Goal: Task Accomplishment & Management: Complete application form

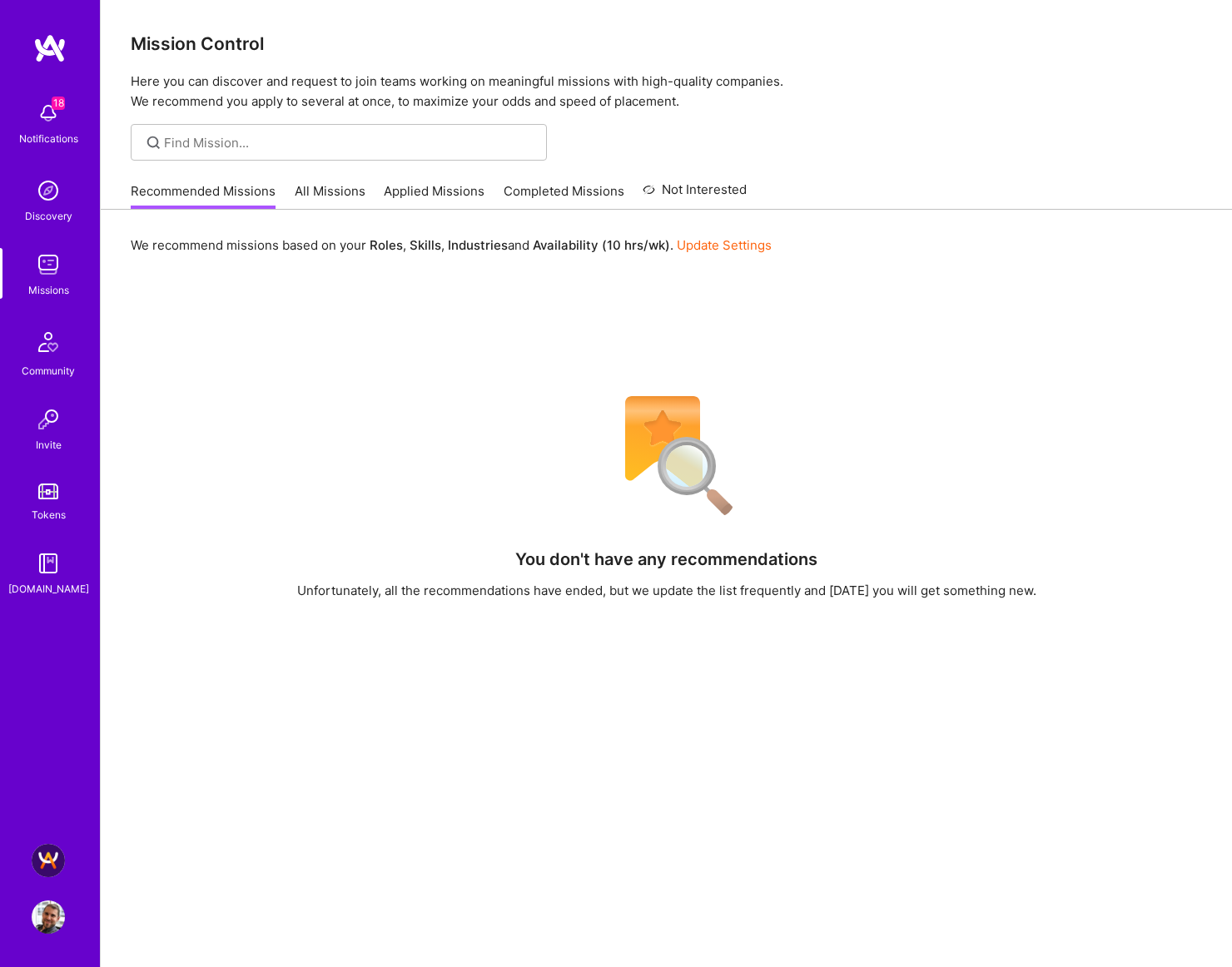
click at [47, 858] on img at bounding box center [48, 860] width 33 height 33
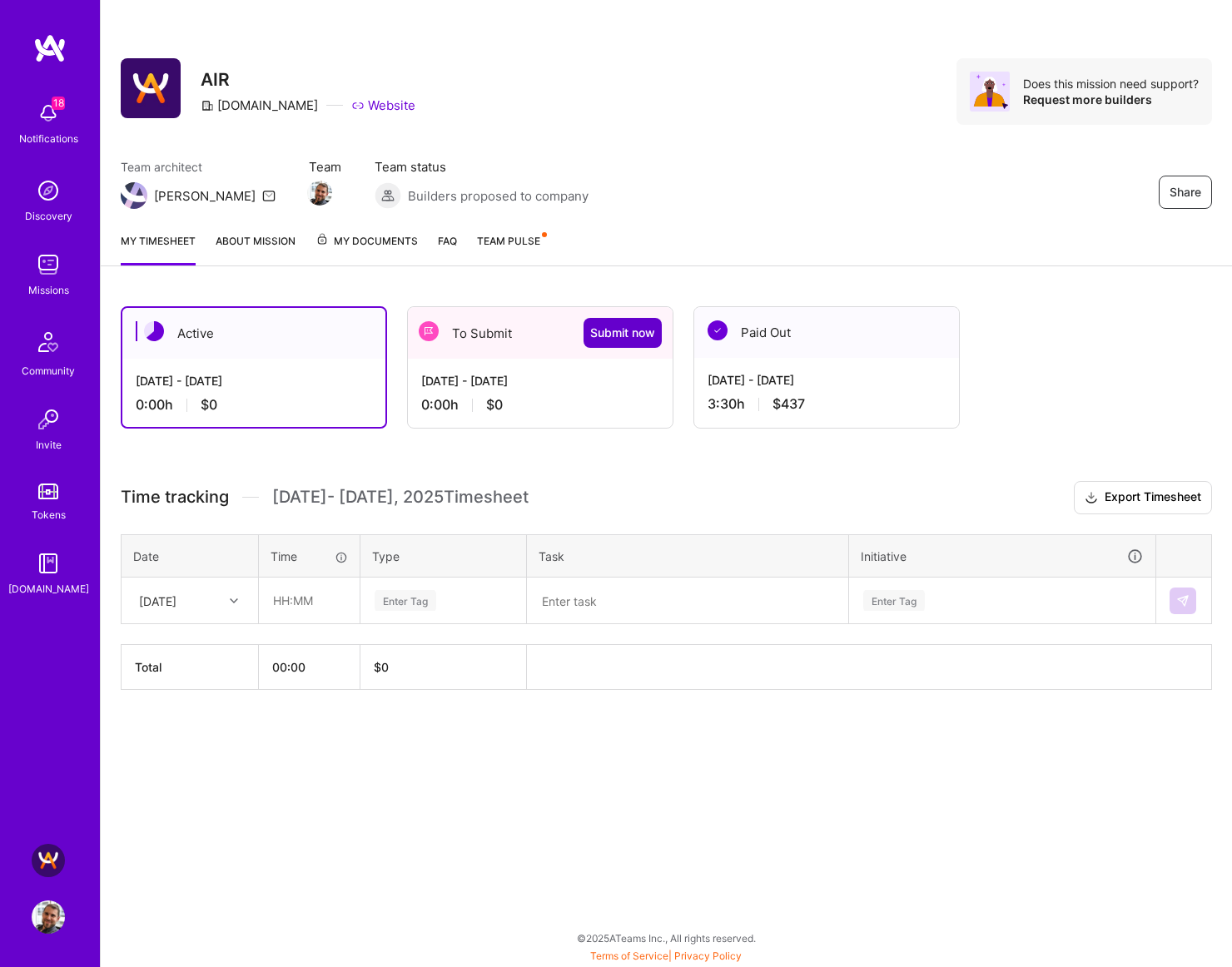
click at [622, 334] on span "Submit now" at bounding box center [622, 332] width 65 height 17
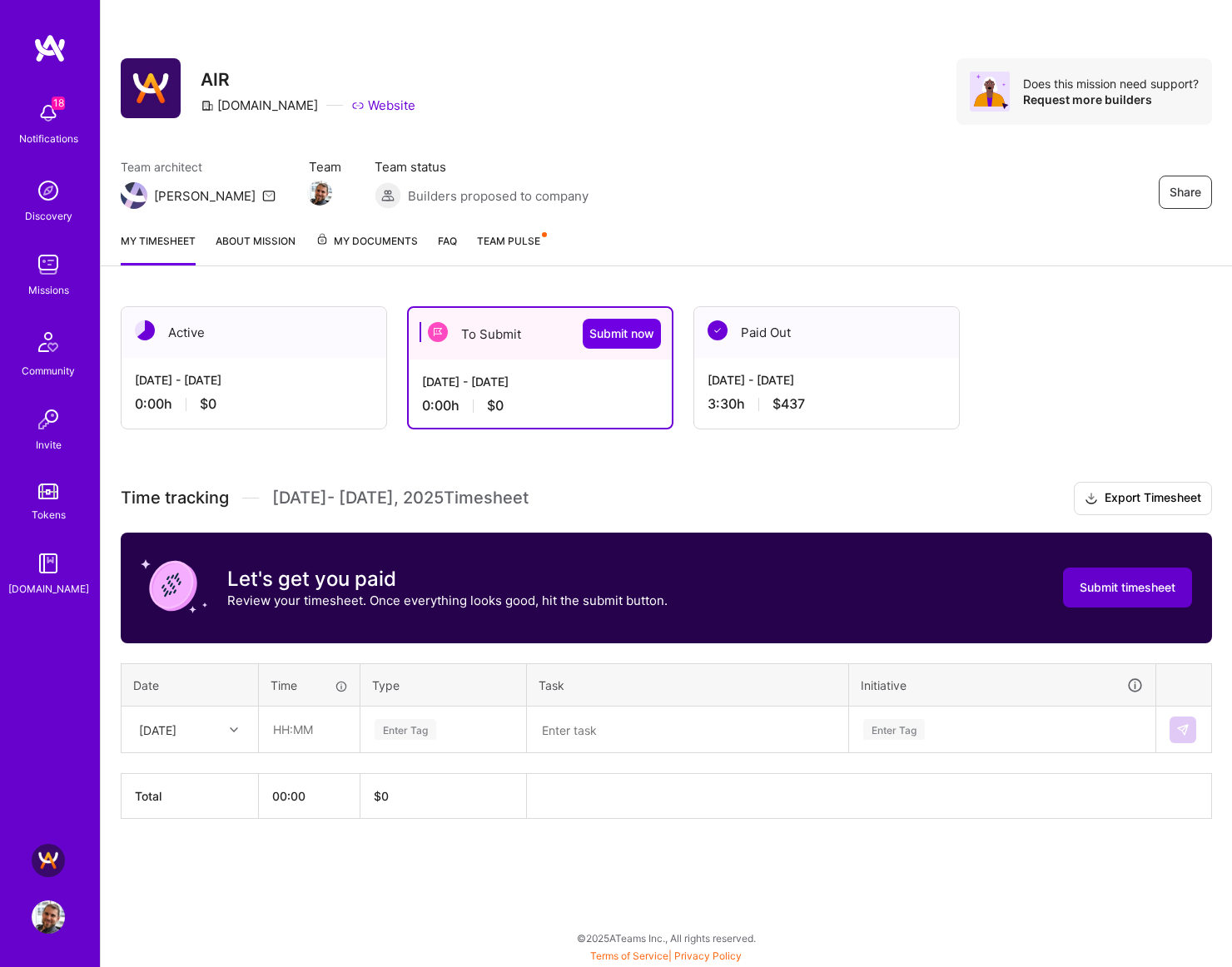
click at [1130, 585] on span "Submit timesheet" at bounding box center [1127, 587] width 96 height 17
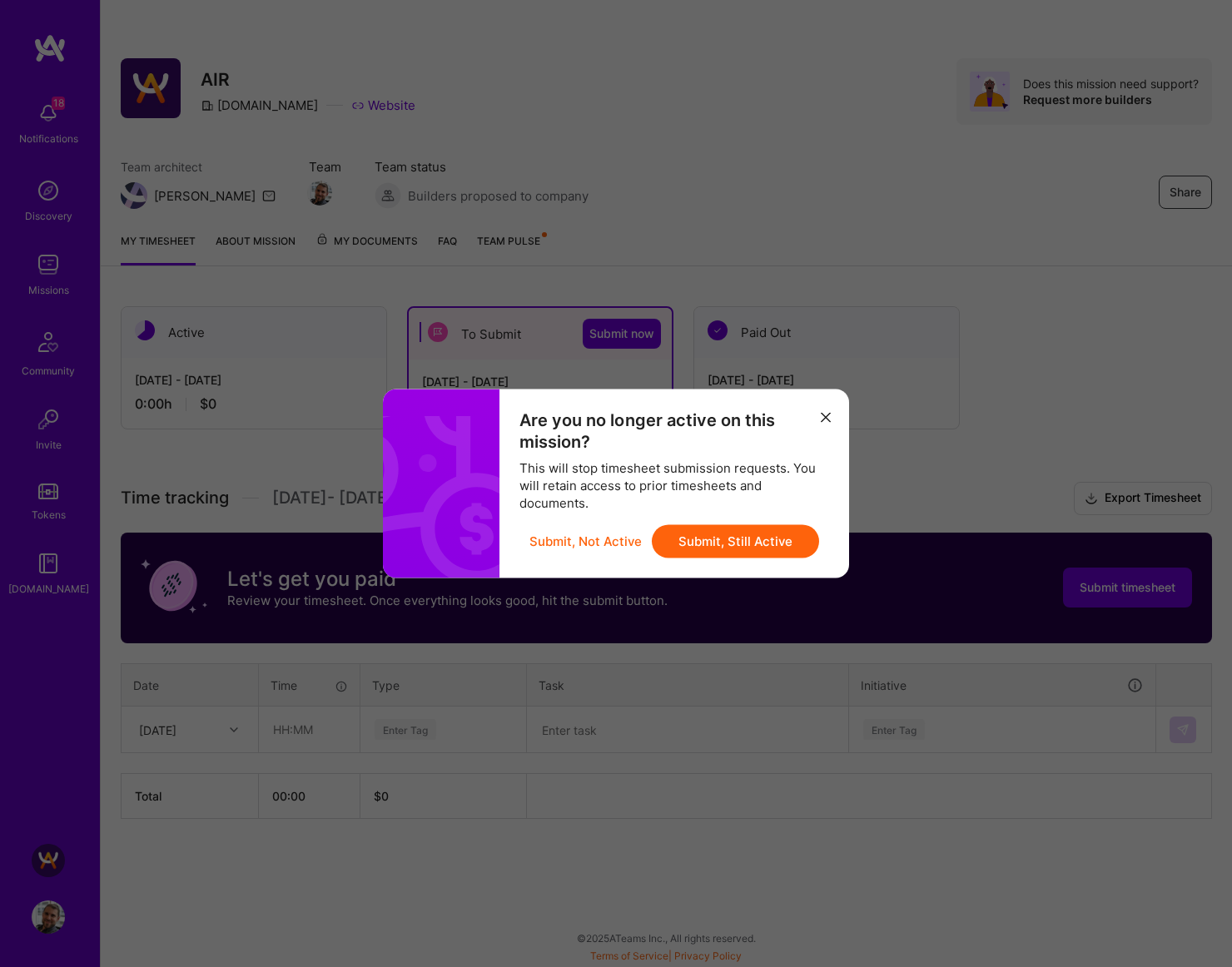
click at [701, 540] on button "Submit, Still Active" at bounding box center [735, 542] width 167 height 33
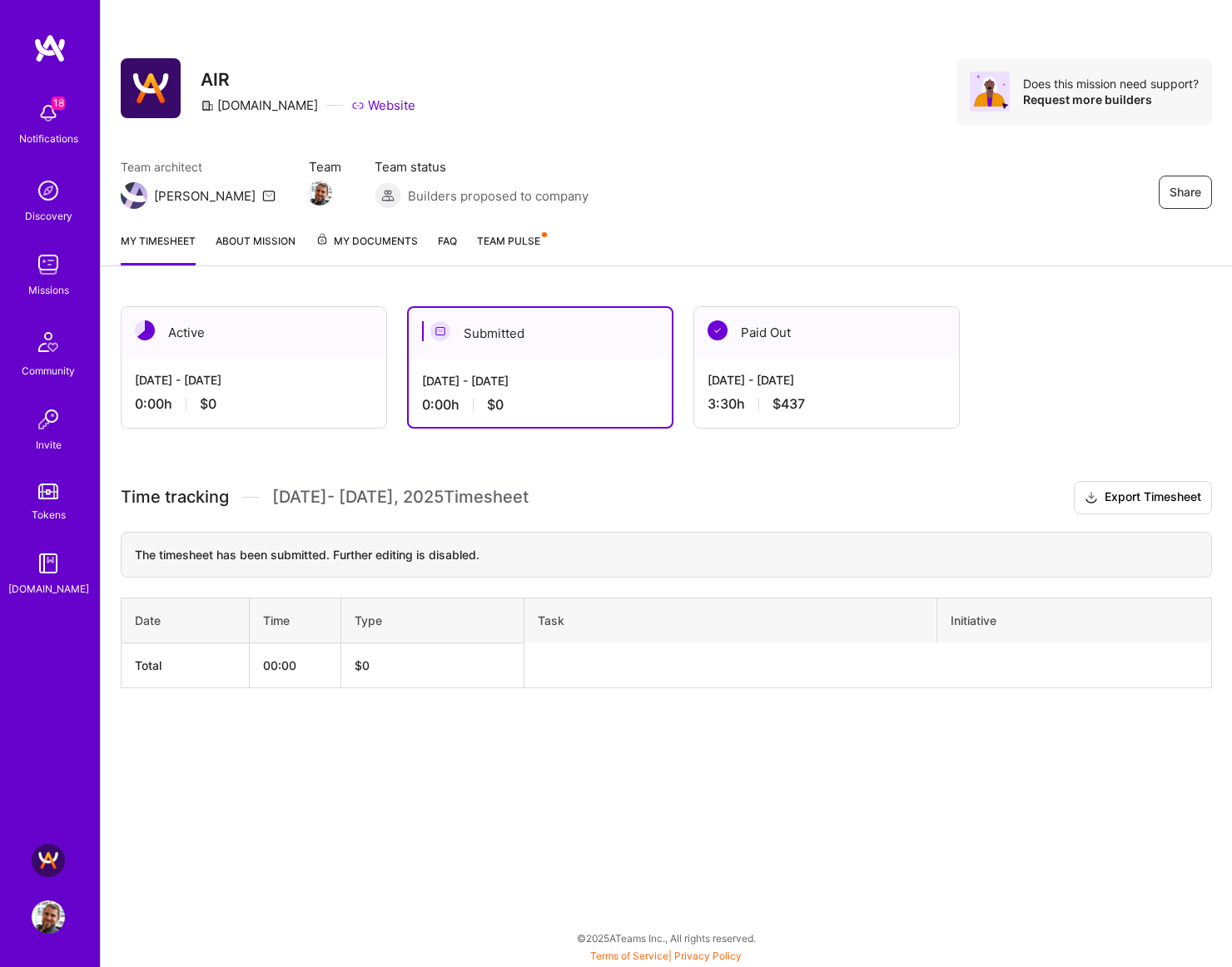
click at [40, 114] on img at bounding box center [48, 113] width 33 height 33
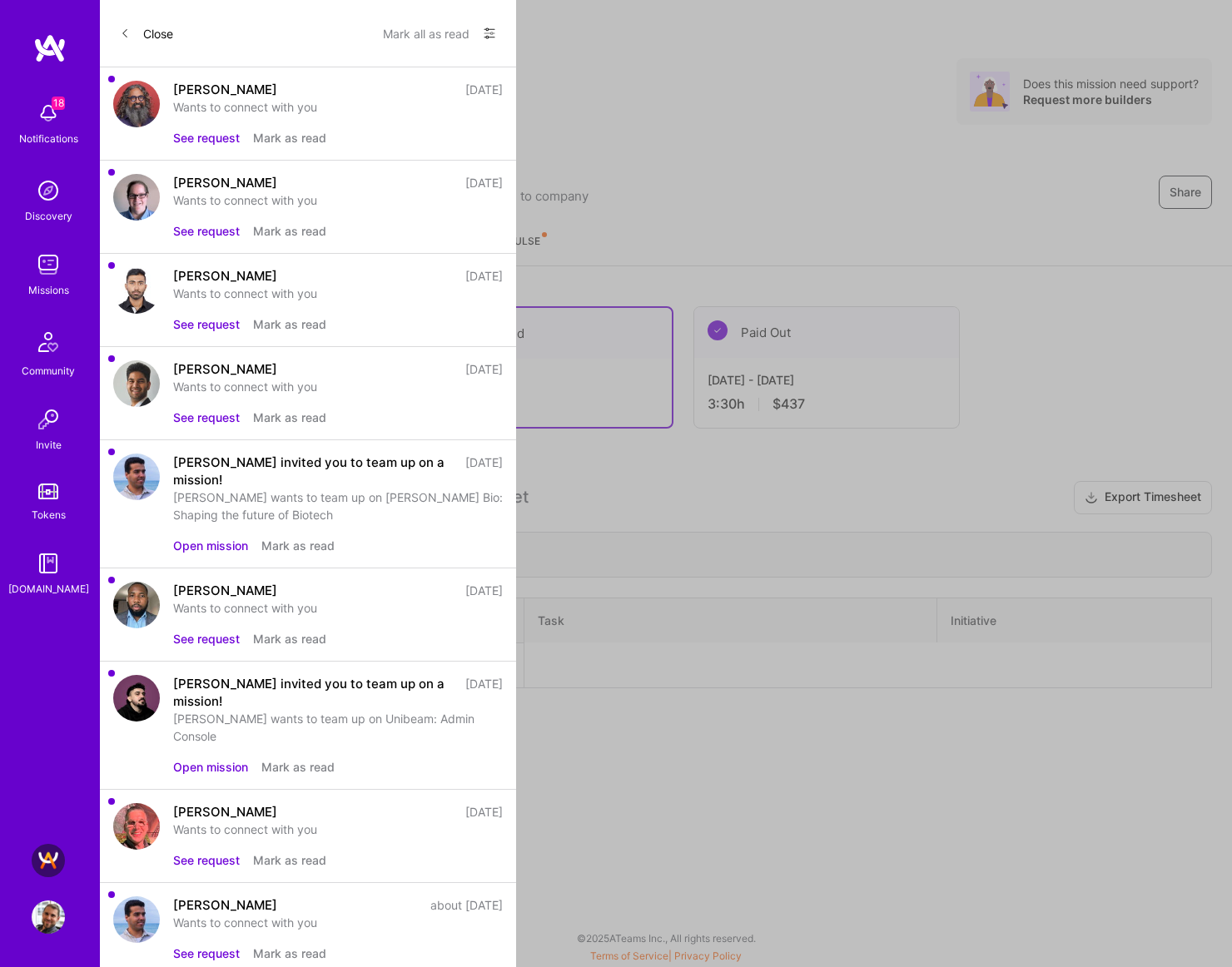
click at [193, 132] on button "See request" at bounding box center [206, 138] width 66 height 17
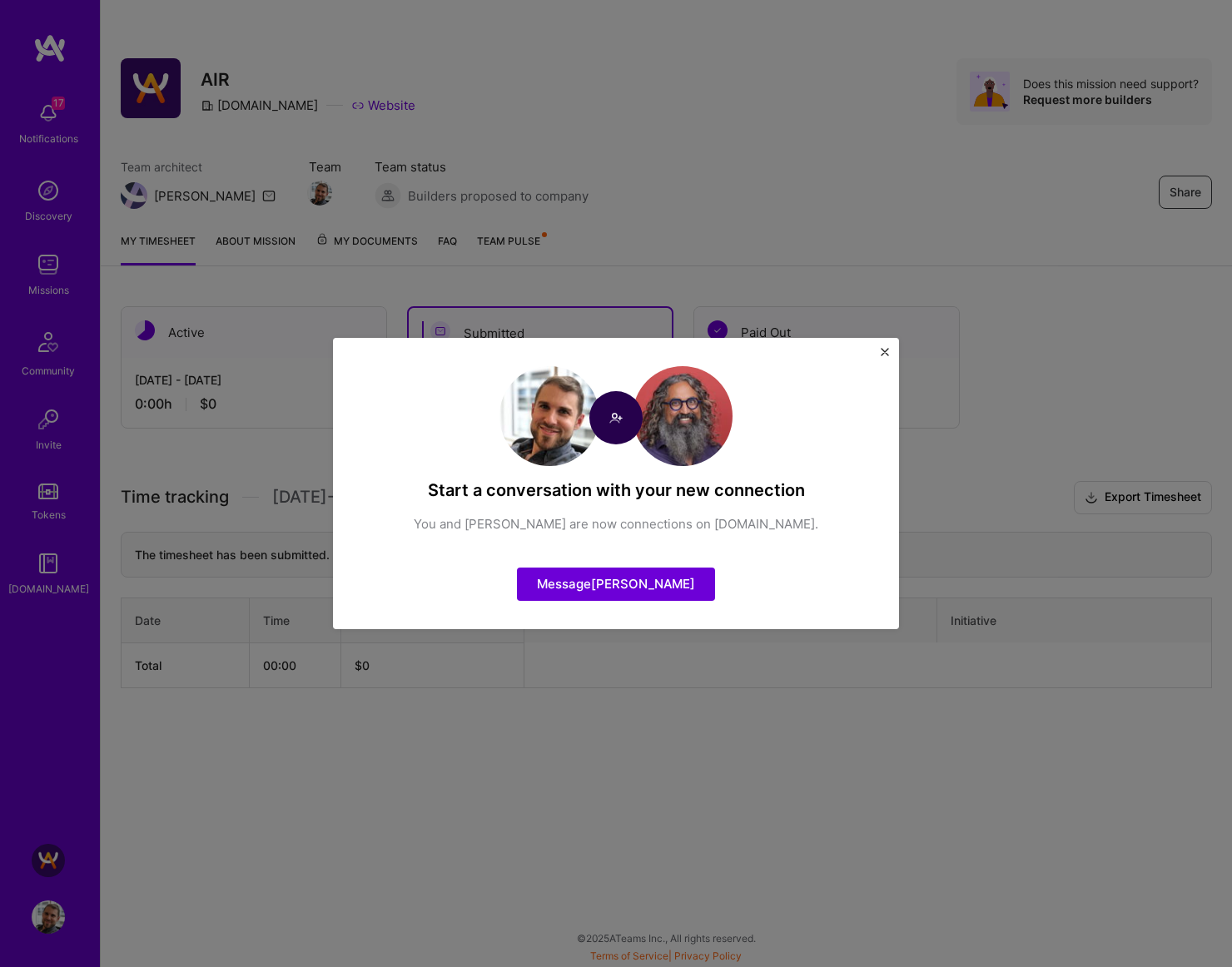
click at [57, 114] on div "Start a conversation with your new connection You and [PERSON_NAME] are now con…" at bounding box center [616, 483] width 1232 height 967
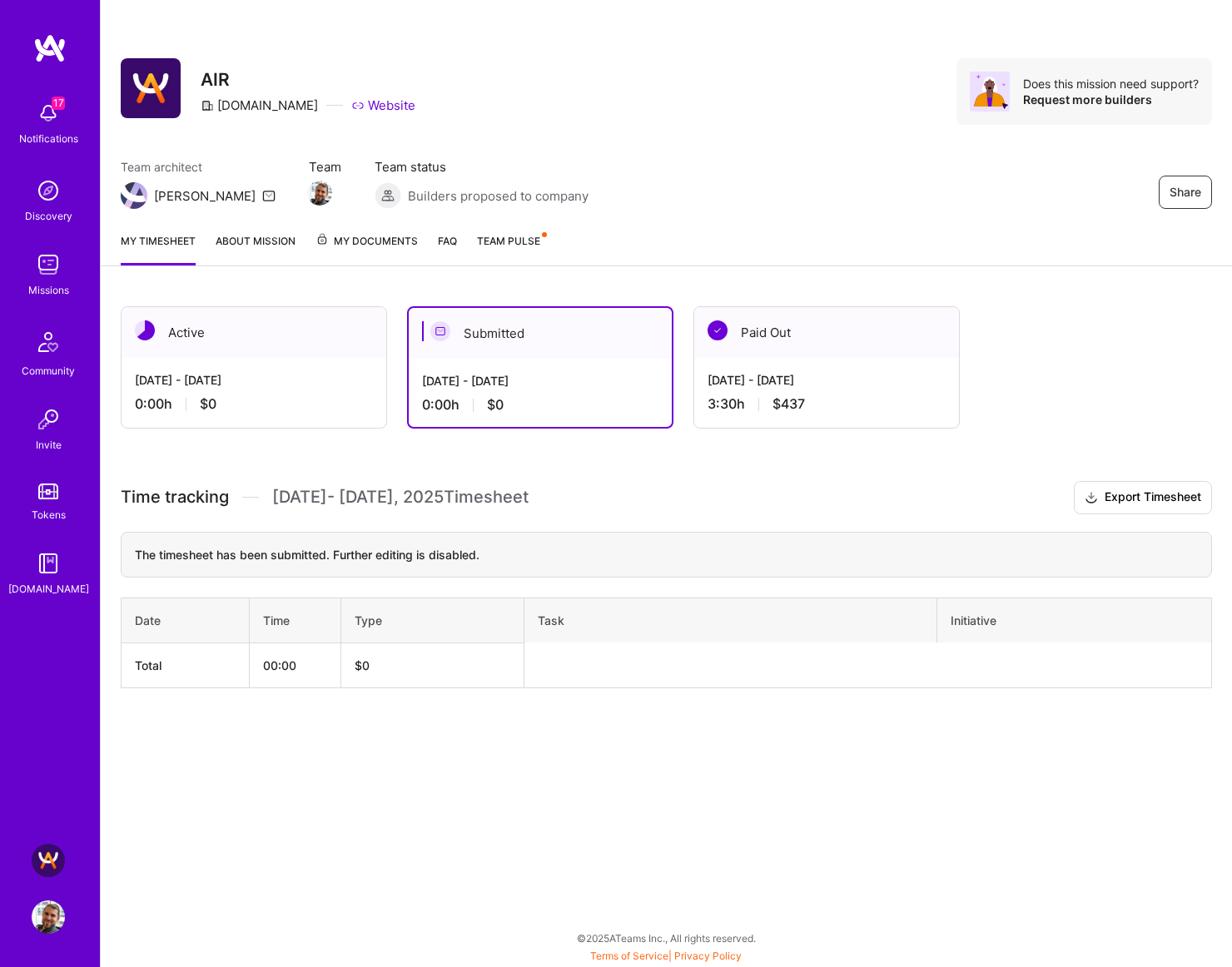
click at [53, 114] on img at bounding box center [48, 113] width 33 height 33
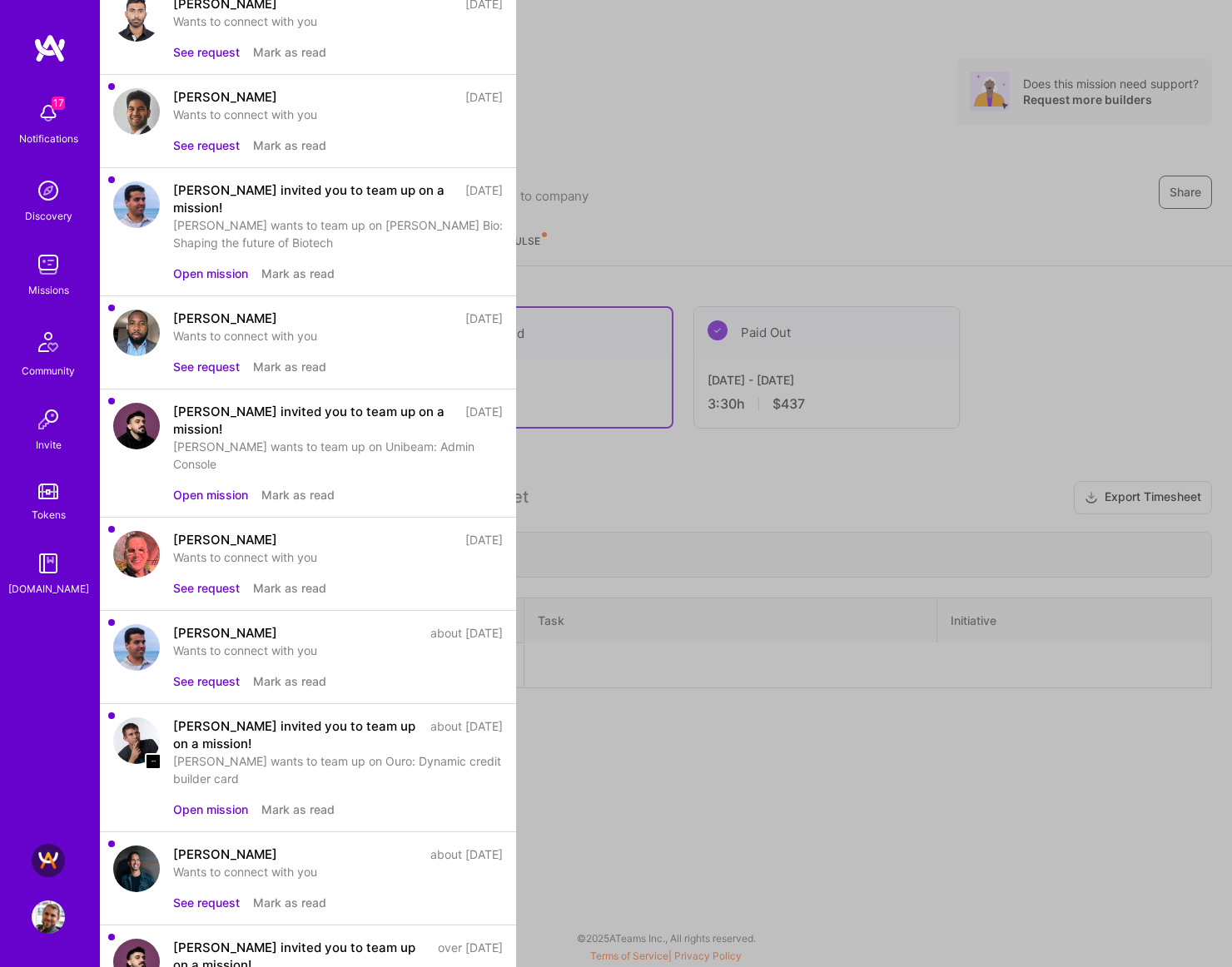
scroll to position [210, 0]
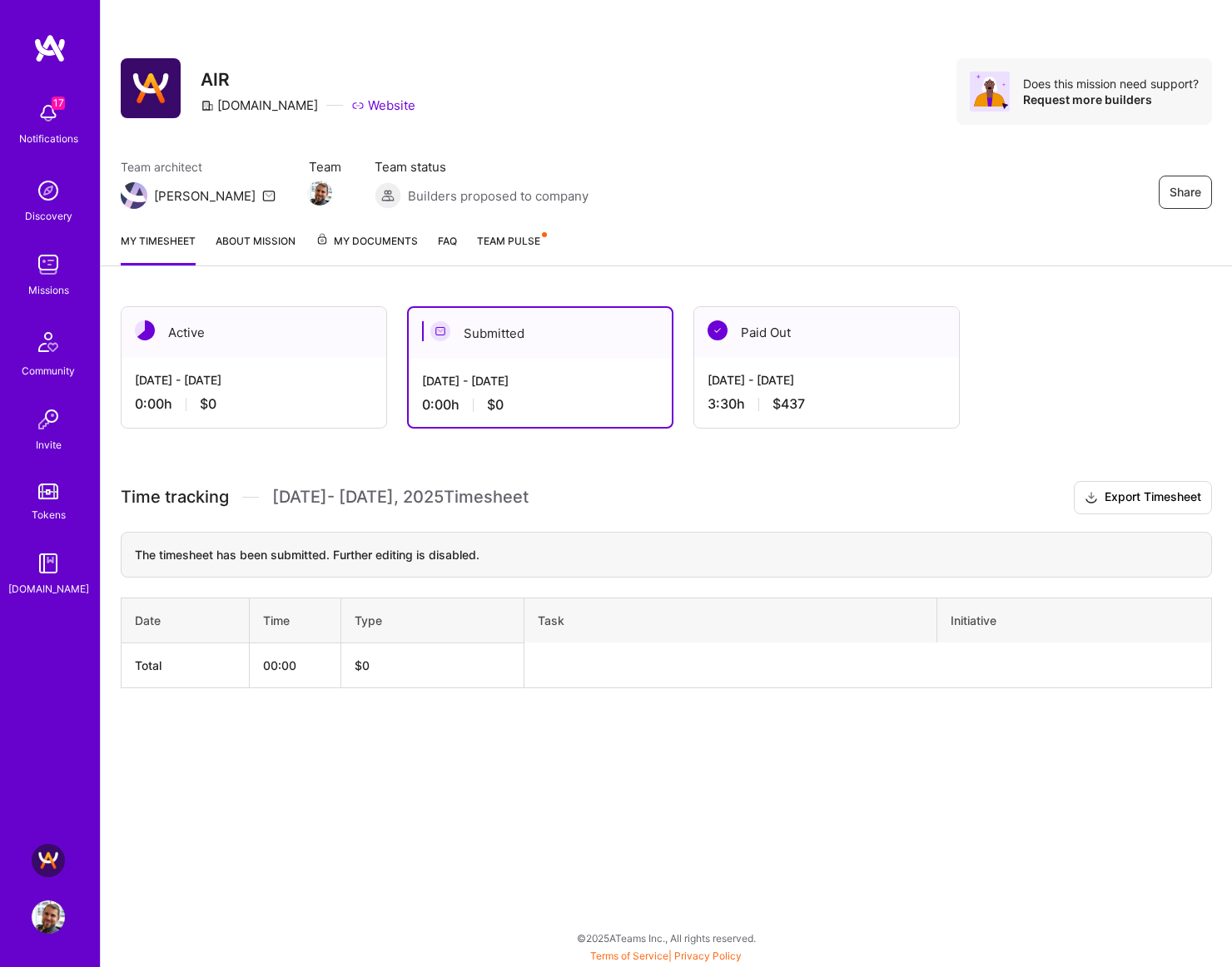
click at [740, 749] on div "17 17 Notifications Discovery Missions Community Invite Tokens [DOMAIN_NAME] [D…" at bounding box center [616, 479] width 1232 height 958
click at [46, 199] on img at bounding box center [48, 190] width 33 height 33
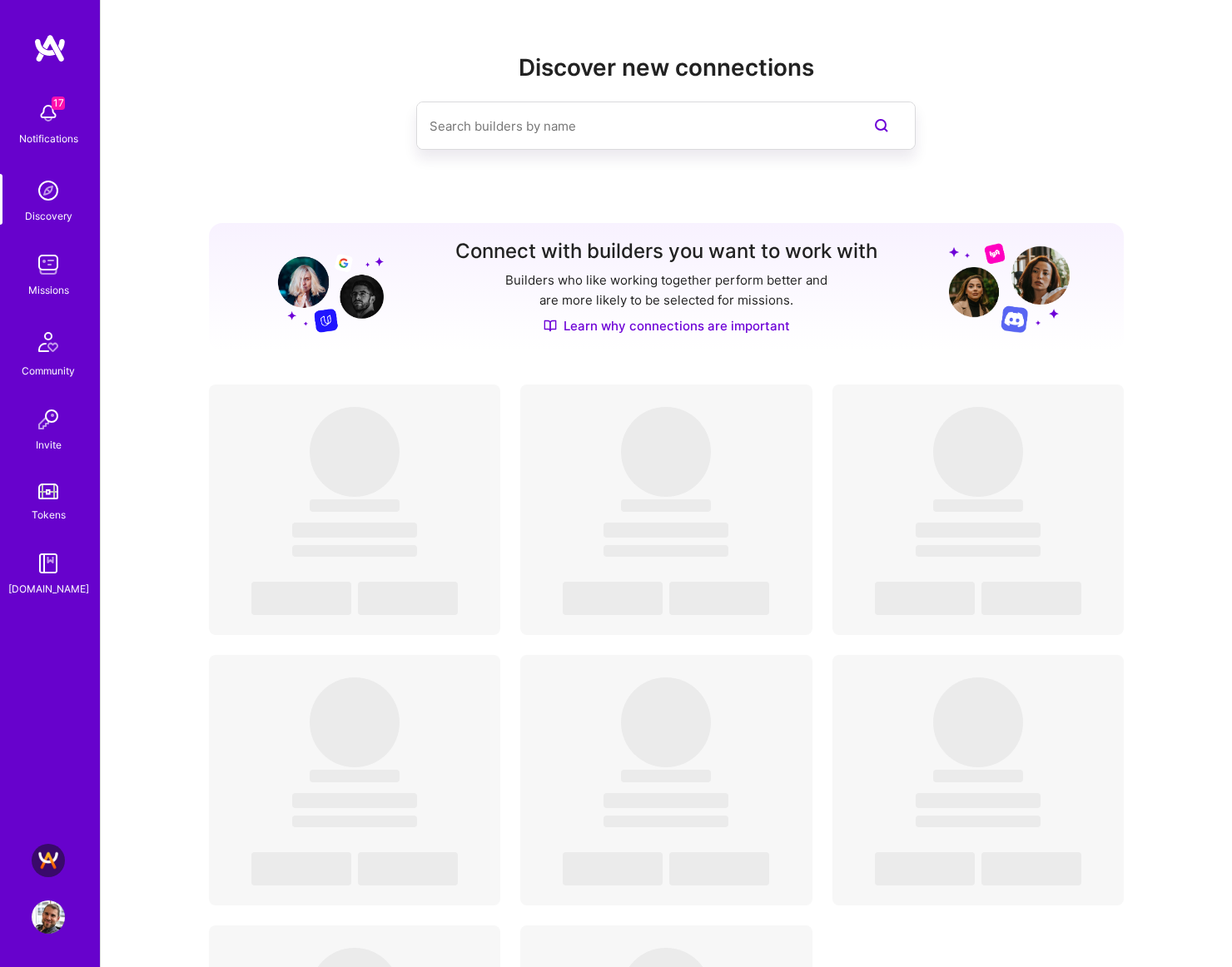
click at [52, 281] on div "Missions" at bounding box center [48, 290] width 41 height 17
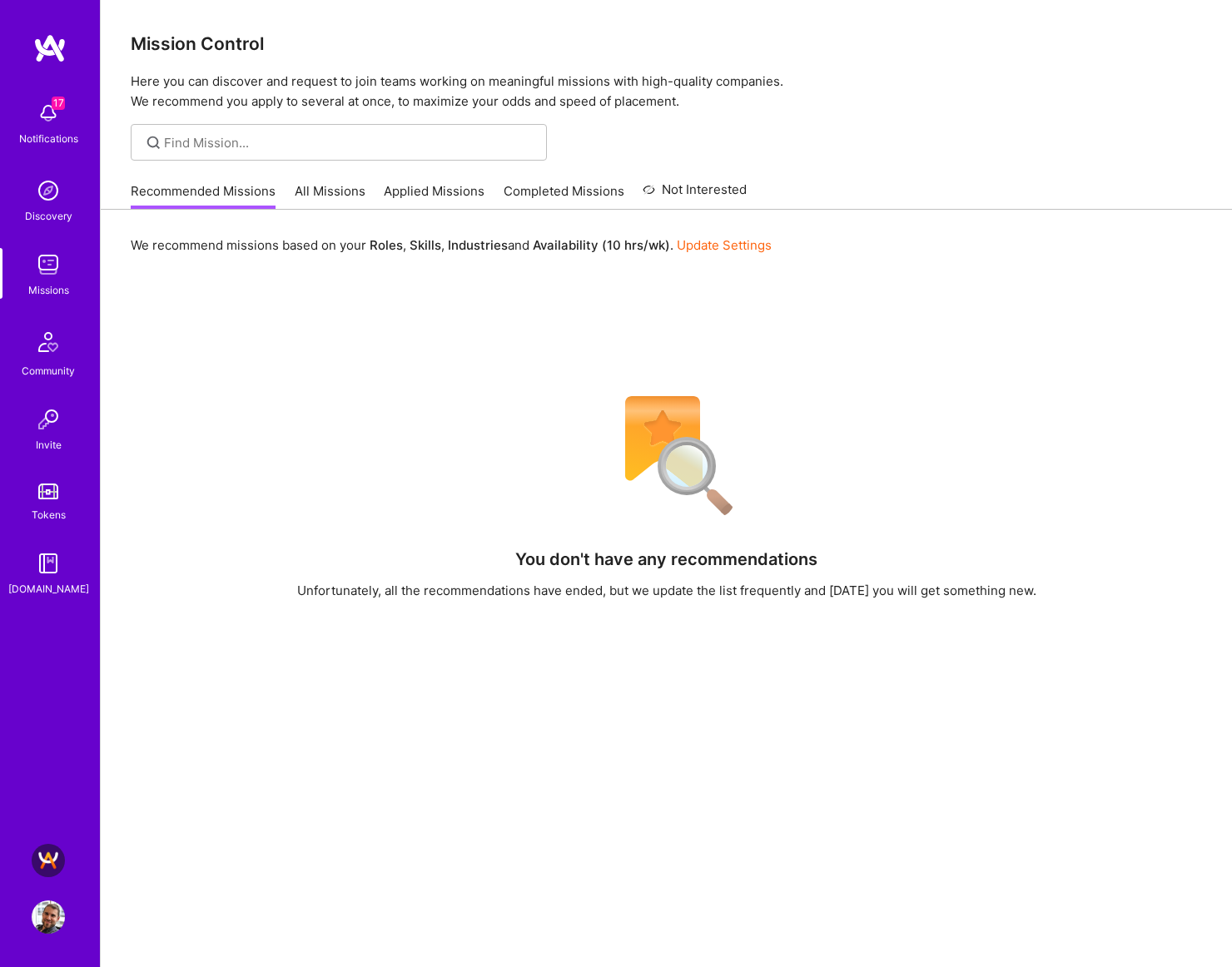
click at [324, 190] on link "All Missions" at bounding box center [329, 196] width 71 height 27
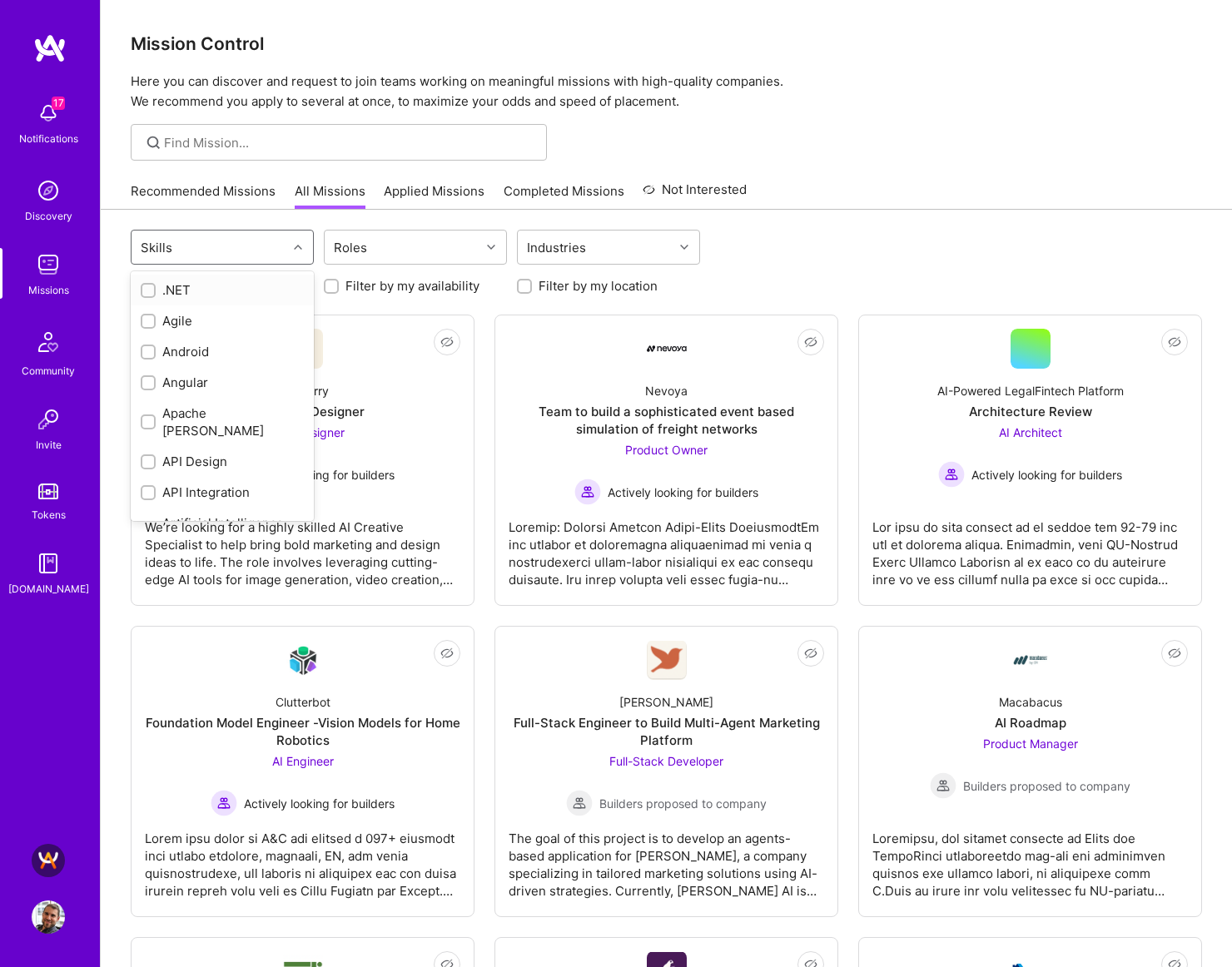
click at [287, 245] on div at bounding box center [301, 247] width 26 height 22
click at [359, 245] on div "Roles" at bounding box center [350, 248] width 42 height 24
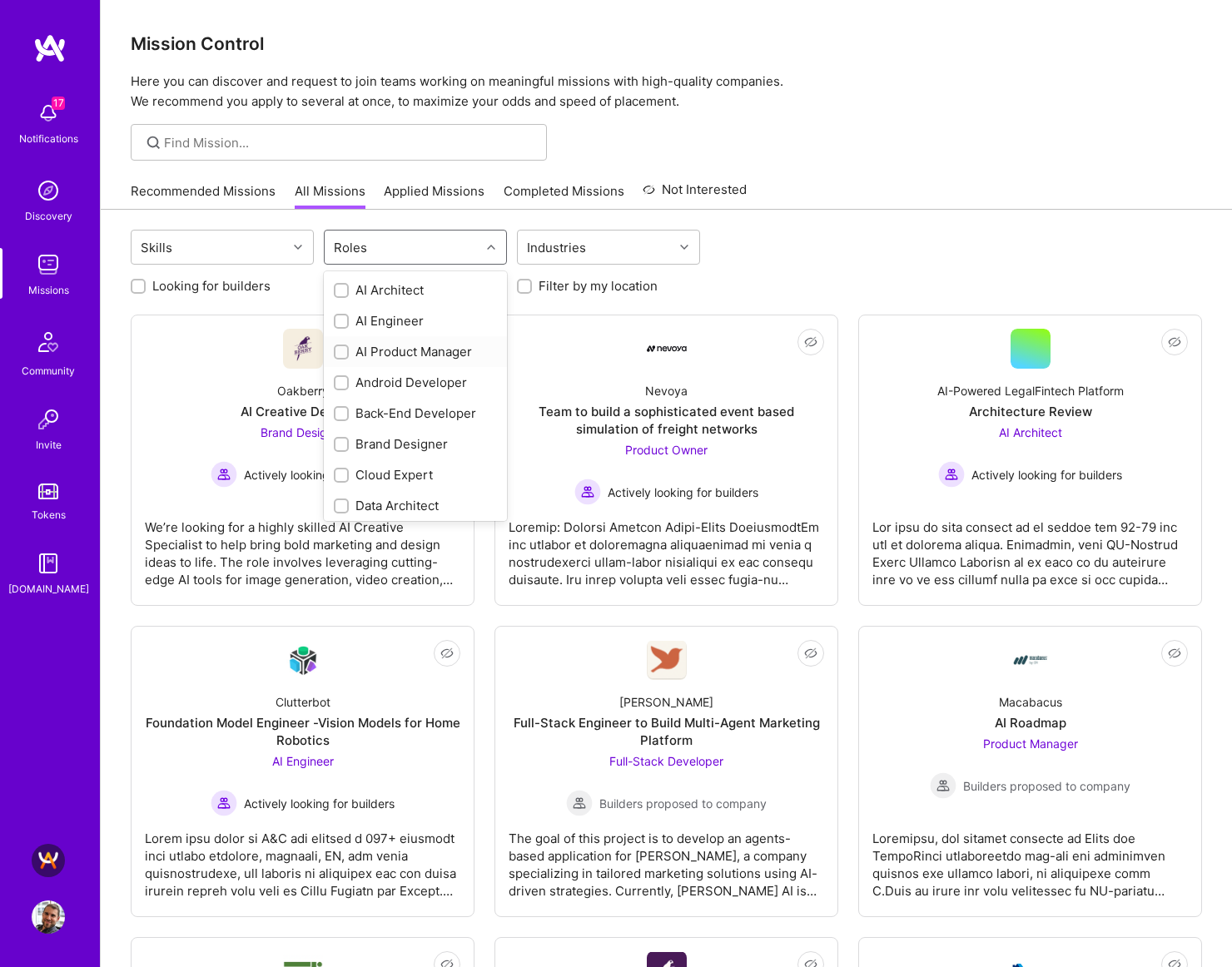
click at [341, 349] on input "checkbox" at bounding box center [343, 352] width 11 height 11
checkbox input "true"
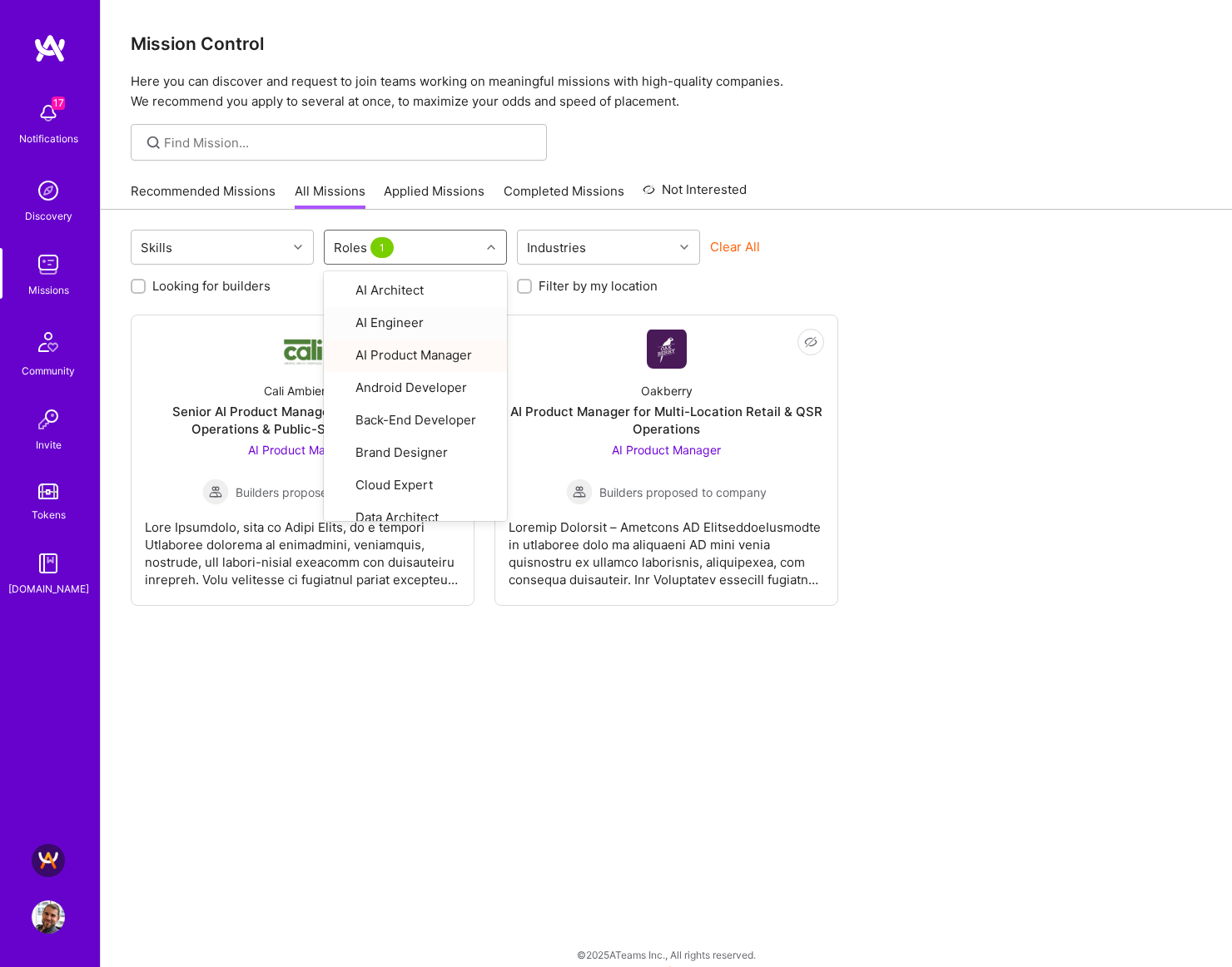
click at [950, 611] on div "Skills option AI Product Manager, selected. option AI Engineer focused, 2 of 26…" at bounding box center [666, 597] width 1132 height 774
